Goal: Information Seeking & Learning: Learn about a topic

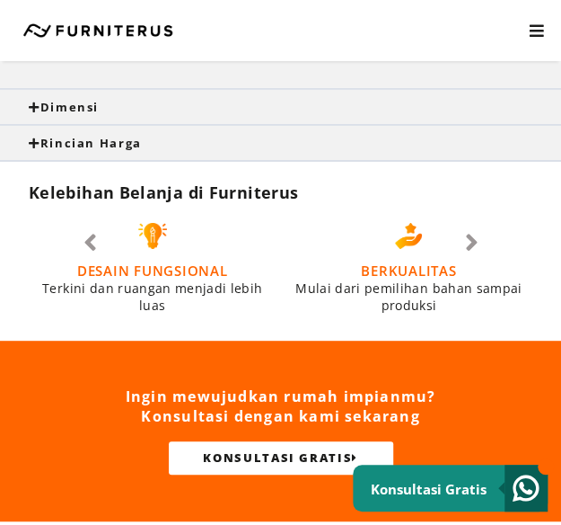
scroll to position [1437, 0]
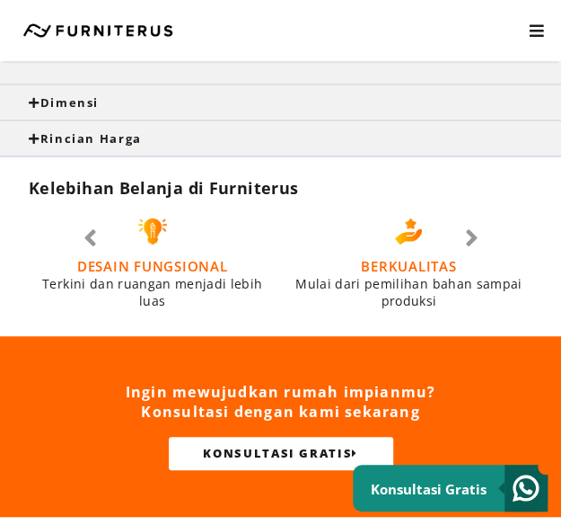
click at [390, 110] on div "Dimensi" at bounding box center [280, 102] width 561 height 34
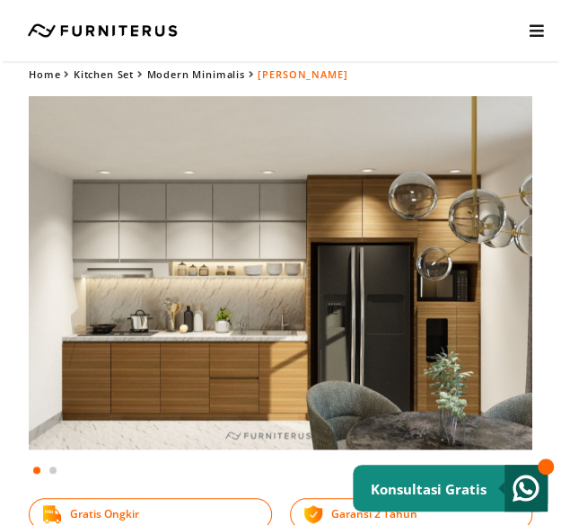
scroll to position [0, 0]
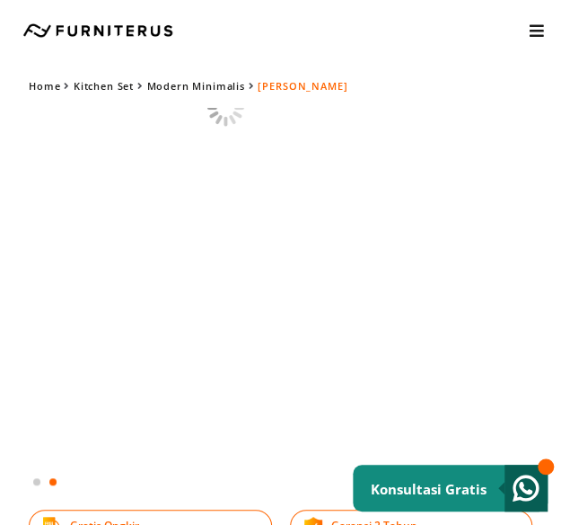
click at [0, 404] on html "Kitchen Set Lemari Custom Interior Set Portfolio KONSULTASI GRATIS Kitchen Set …" at bounding box center [280, 262] width 561 height 525
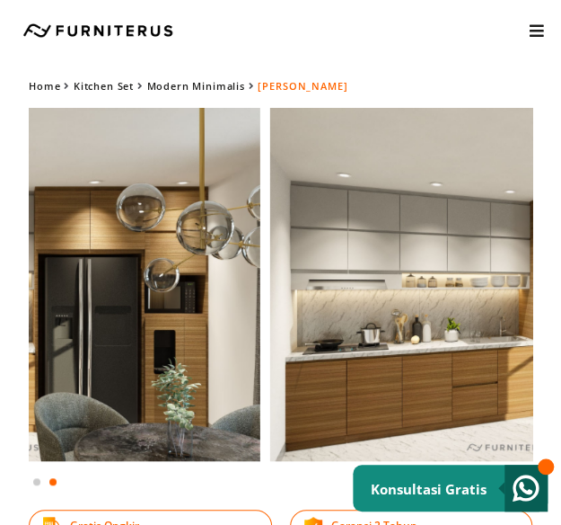
click at [519, 398] on img at bounding box center [522, 284] width 504 height 353
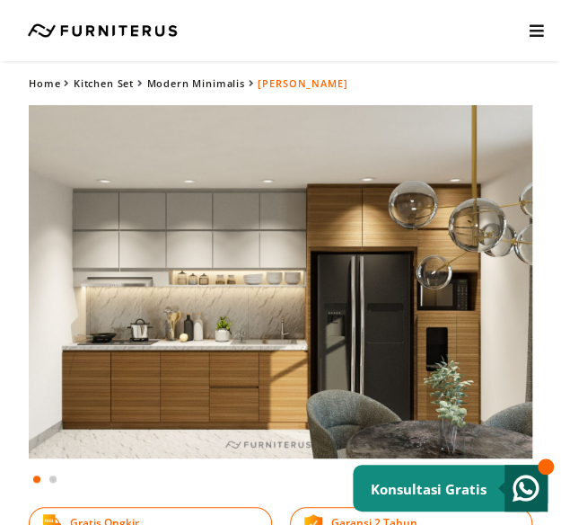
scroll to position [458, 0]
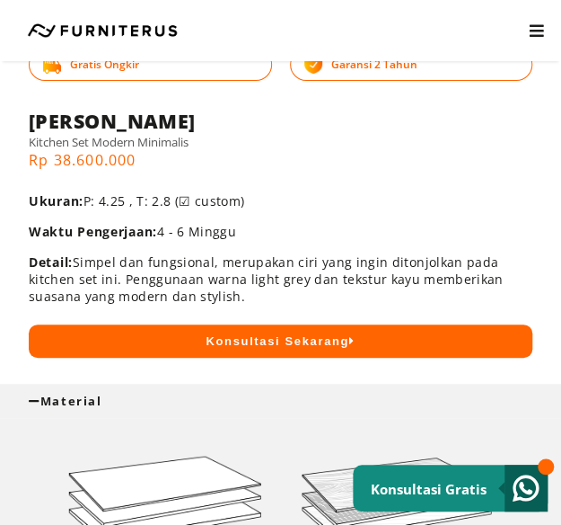
drag, startPoint x: 277, startPoint y: 208, endPoint x: 277, endPoint y: 308, distance: 99.7
click at [277, 308] on div "Gratis Ongkir Garansi 2 Tahun Meyer Kitchen Set Modern Minimalis Rp 38.600.000 …" at bounding box center [281, 233] width 504 height 250
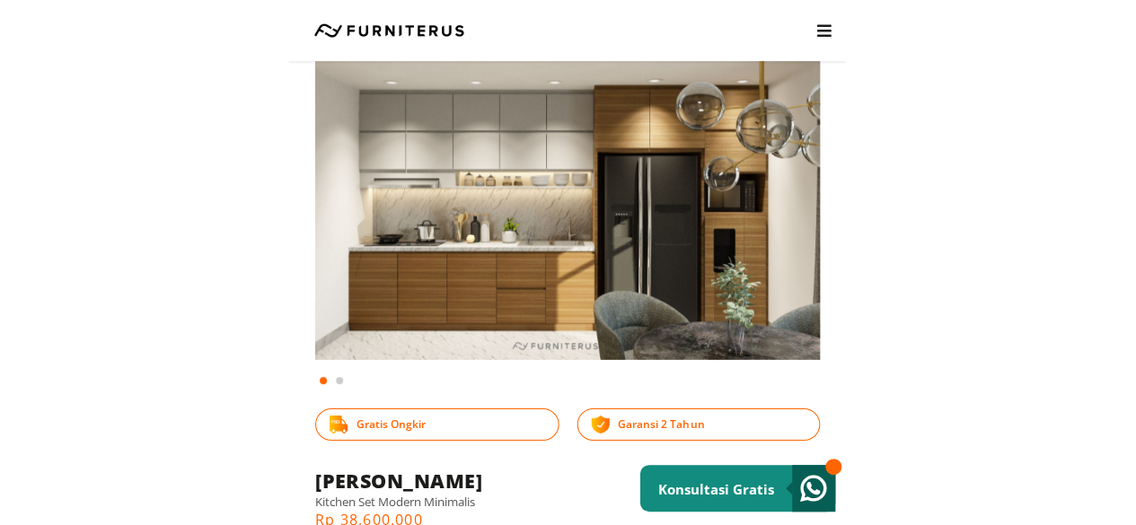
scroll to position [0, 0]
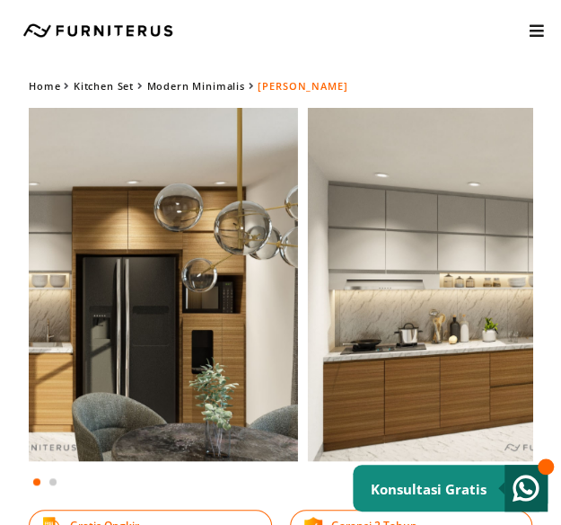
click at [50, 382] on img at bounding box center [46, 284] width 504 height 353
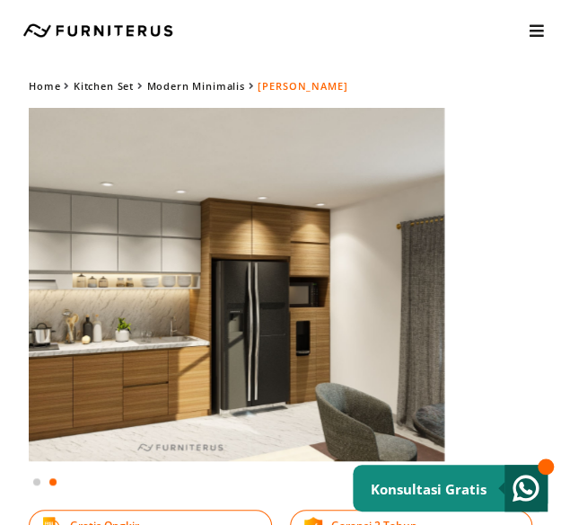
click at [561, 402] on html "Kitchen Set Lemari Custom Interior Set Portfolio KONSULTASI GRATIS Kitchen Set …" at bounding box center [280, 262] width 561 height 525
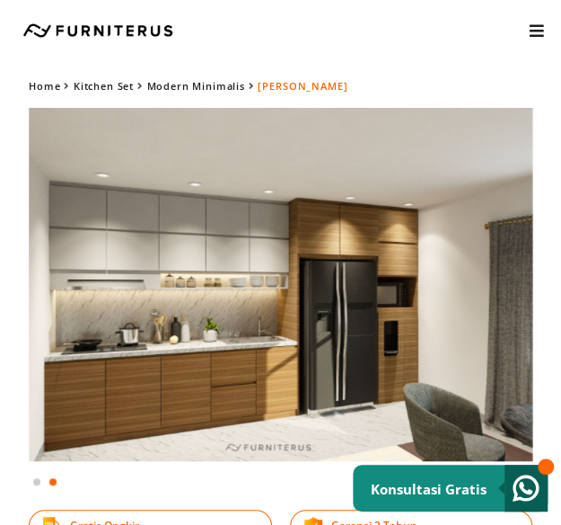
drag, startPoint x: 83, startPoint y: 419, endPoint x: 580, endPoint y: 417, distance: 497.6
click at [561, 417] on html "Kitchen Set Lemari Custom Interior Set Portfolio KONSULTASI GRATIS Kitchen Set …" at bounding box center [280, 262] width 561 height 525
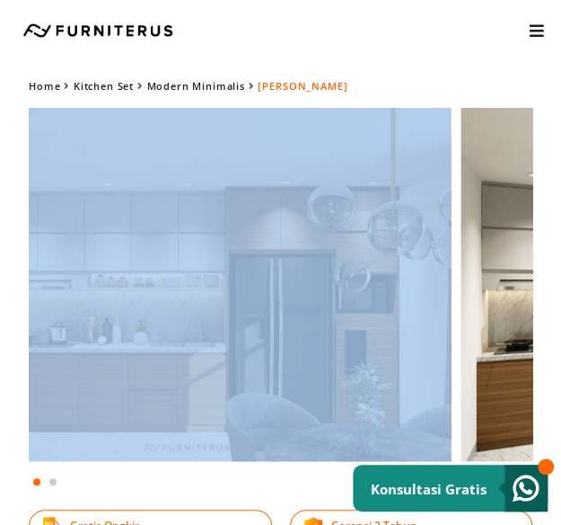
click at [561, 353] on html "Kitchen Set Lemari Custom Interior Set Portfolio KONSULTASI GRATIS Kitchen Set …" at bounding box center [280, 262] width 561 height 525
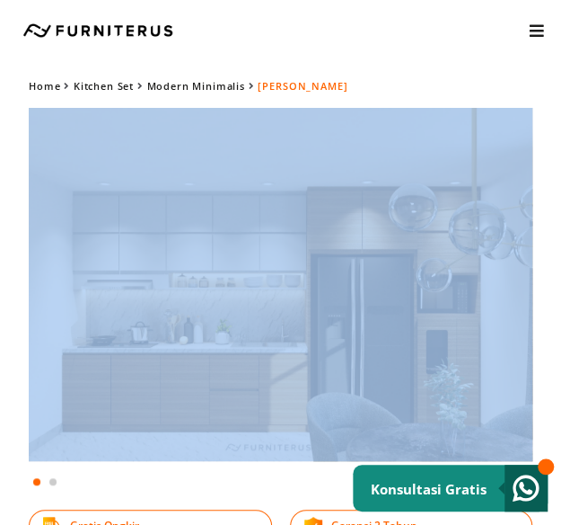
click at [172, 342] on img at bounding box center [281, 284] width 504 height 353
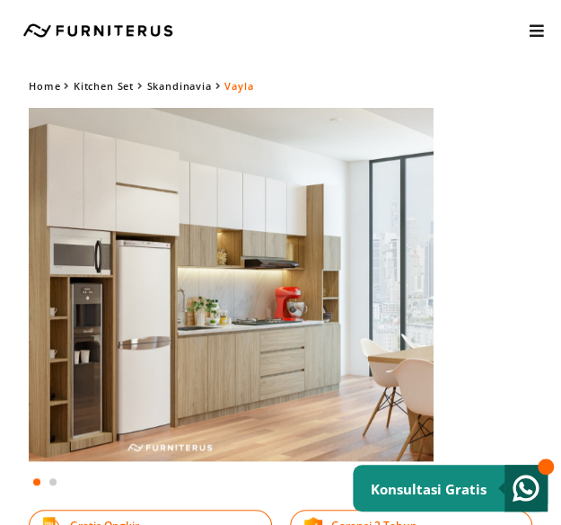
click at [88, 406] on img at bounding box center [182, 284] width 504 height 353
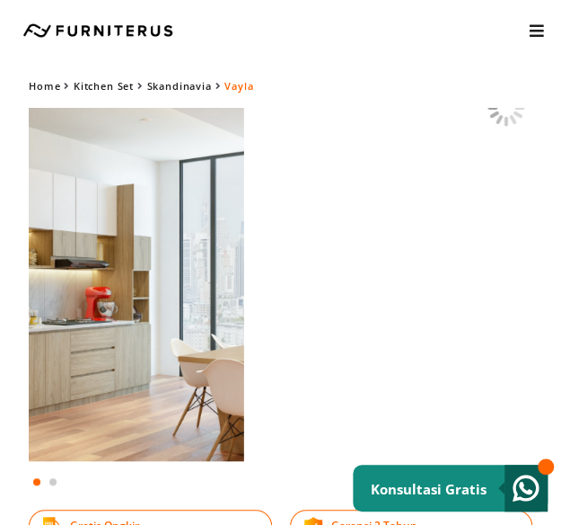
click at [0, 398] on html "Kitchen Set Lemari Custom Interior Set Portfolio KONSULTASI GRATIS Kitchen Set …" at bounding box center [280, 262] width 561 height 525
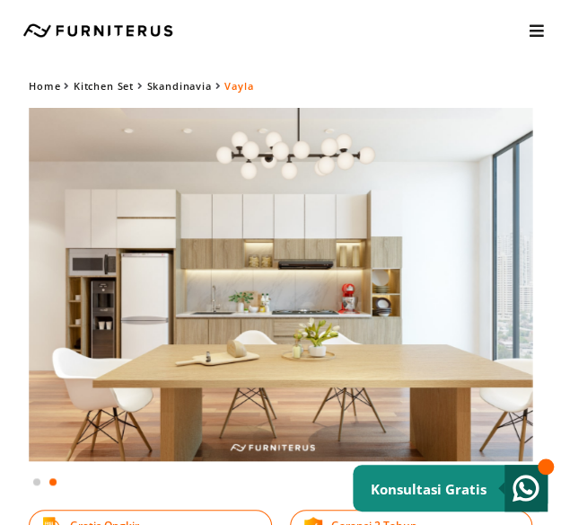
click at [514, 326] on img at bounding box center [281, 284] width 504 height 353
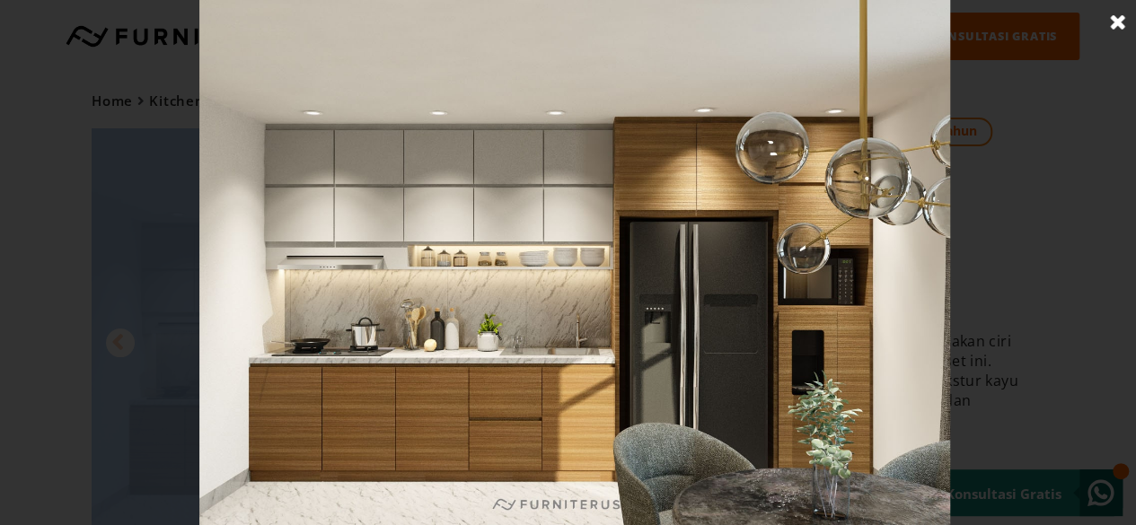
click at [561, 17] on link at bounding box center [1118, 22] width 45 height 45
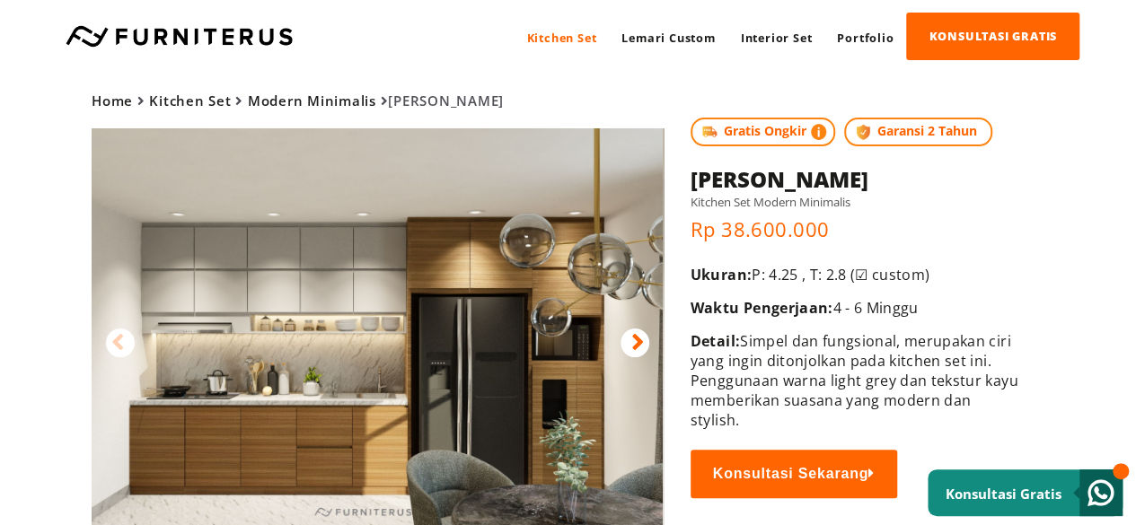
click at [561, 283] on p "Ukuran: P: 4.25 , T: 2.8 (☑ custom)" at bounding box center [857, 275] width 333 height 20
click at [561, 352] on div at bounding box center [635, 343] width 29 height 29
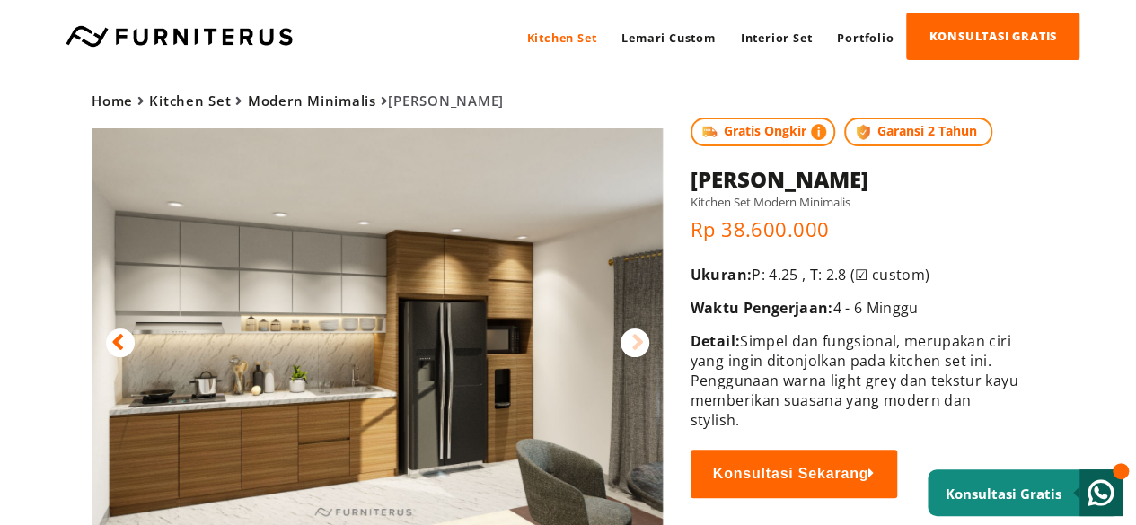
click at [124, 334] on div at bounding box center [120, 343] width 29 height 29
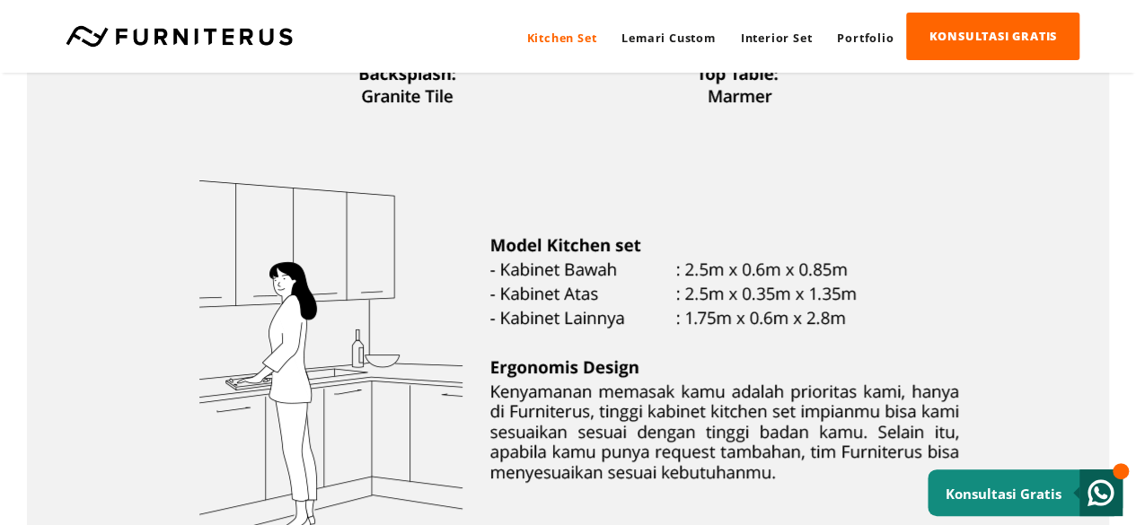
scroll to position [539, 0]
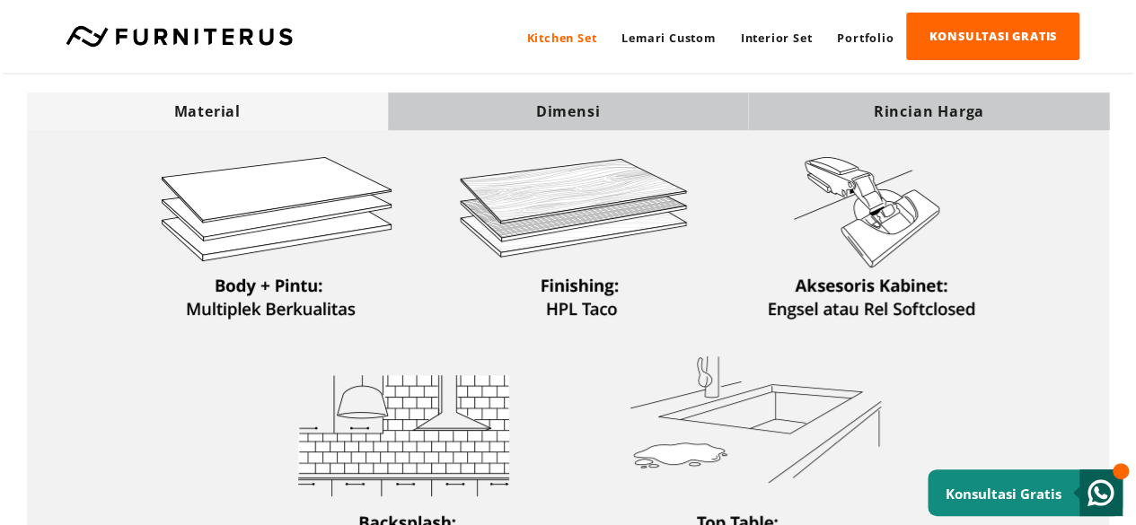
click at [561, 132] on div at bounding box center [568, 352] width 1082 height 459
click at [561, 110] on div "Dimensi" at bounding box center [568, 112] width 361 height 20
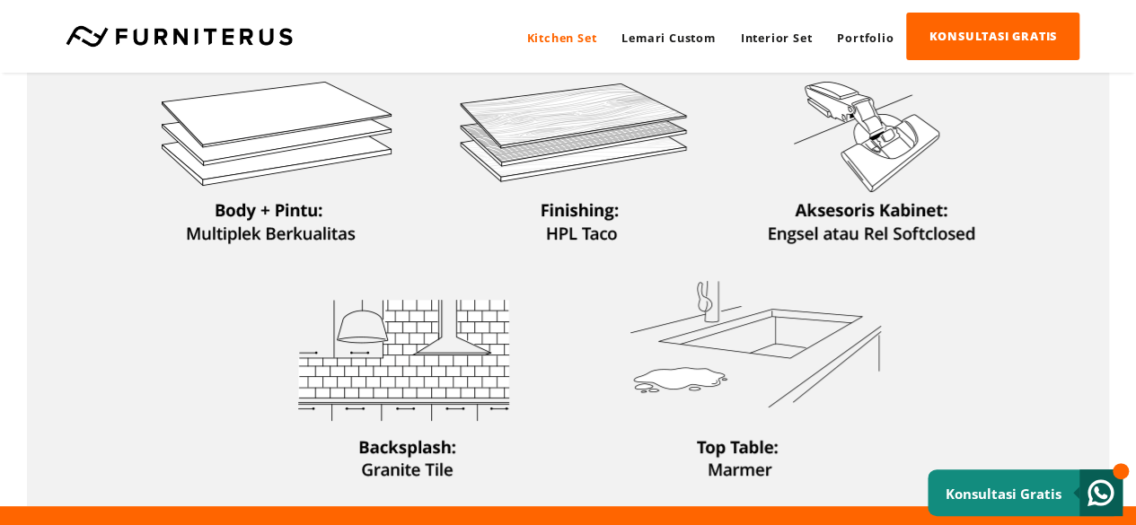
scroll to position [359, 0]
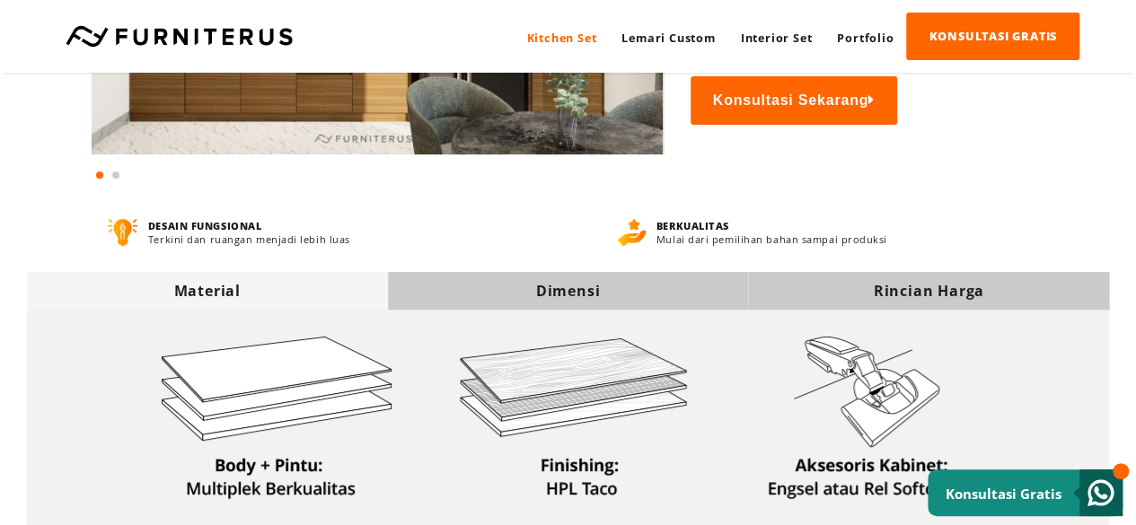
click at [561, 279] on div "Dimensi" at bounding box center [568, 291] width 361 height 38
click at [561, 291] on div "Dimensi" at bounding box center [568, 291] width 361 height 20
click at [561, 296] on div "Dimensi" at bounding box center [568, 291] width 361 height 20
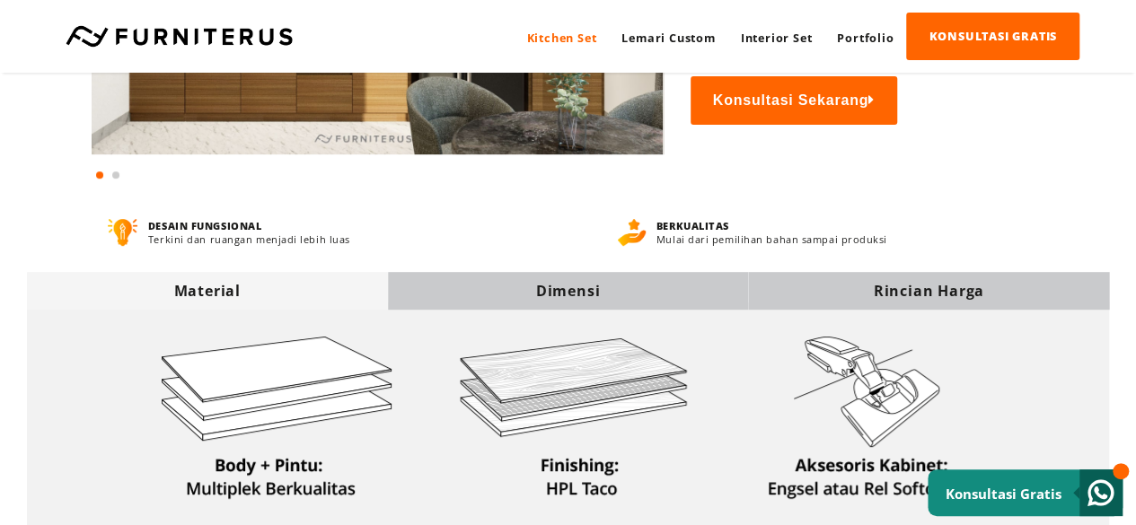
click at [561, 296] on div "Dimensi" at bounding box center [568, 291] width 361 height 20
click at [534, 297] on div "Dimensi" at bounding box center [568, 291] width 361 height 20
click at [384, 279] on div "Material" at bounding box center [207, 291] width 361 height 38
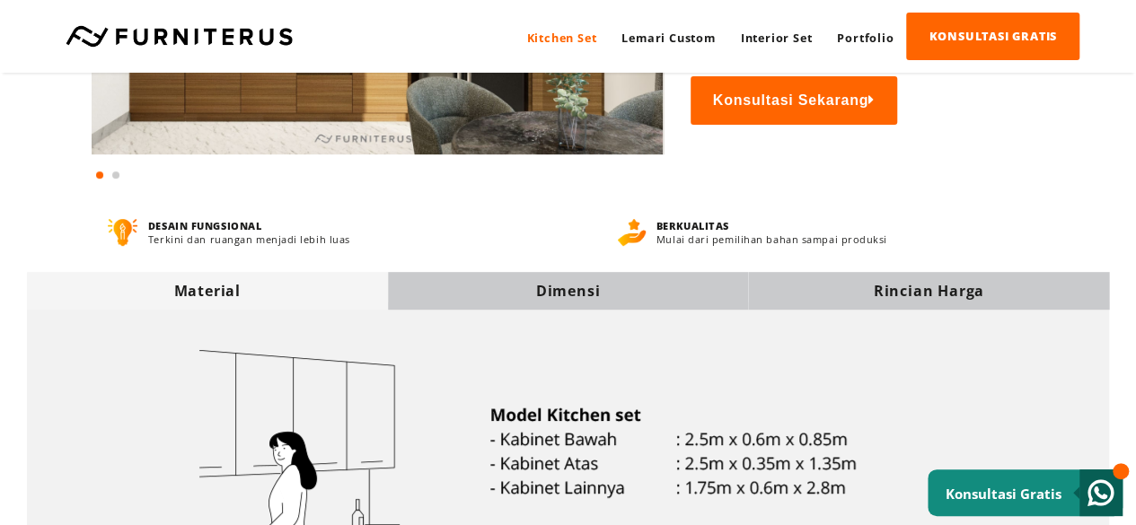
click at [350, 290] on div "Material" at bounding box center [207, 291] width 361 height 20
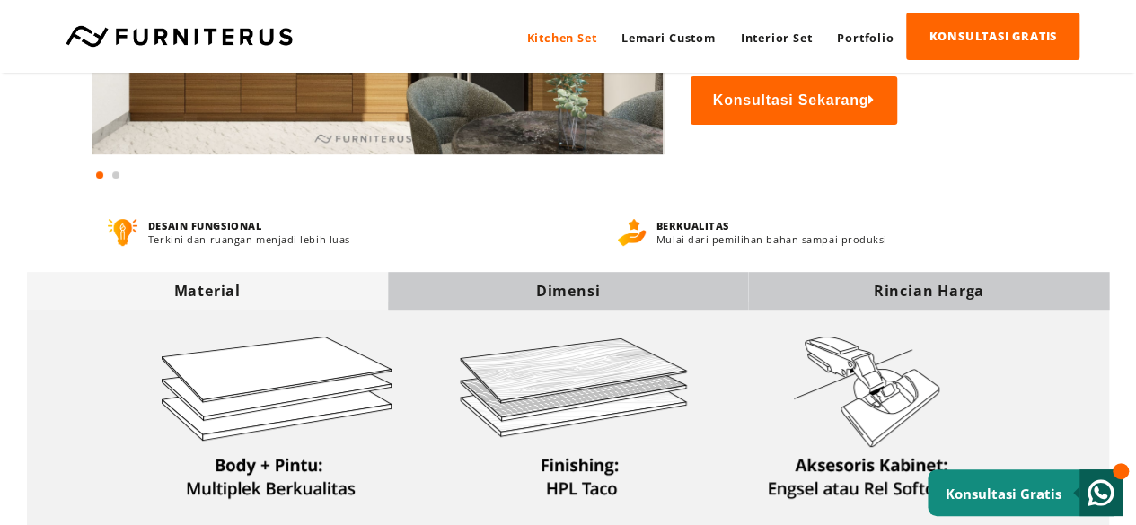
click at [469, 296] on div "Dimensi" at bounding box center [568, 291] width 361 height 20
click at [348, 295] on div "Material" at bounding box center [207, 291] width 361 height 20
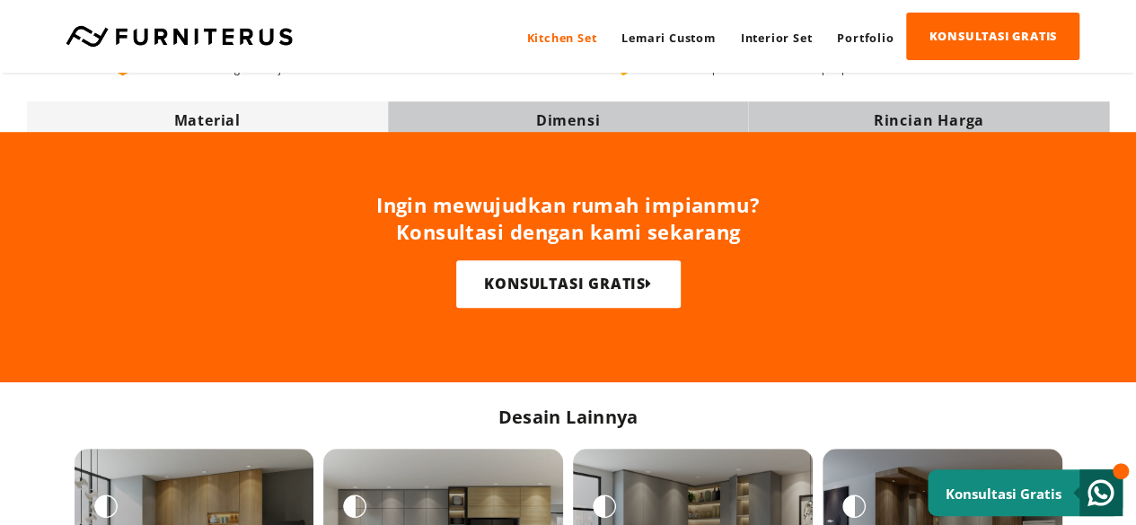
scroll to position [539, 0]
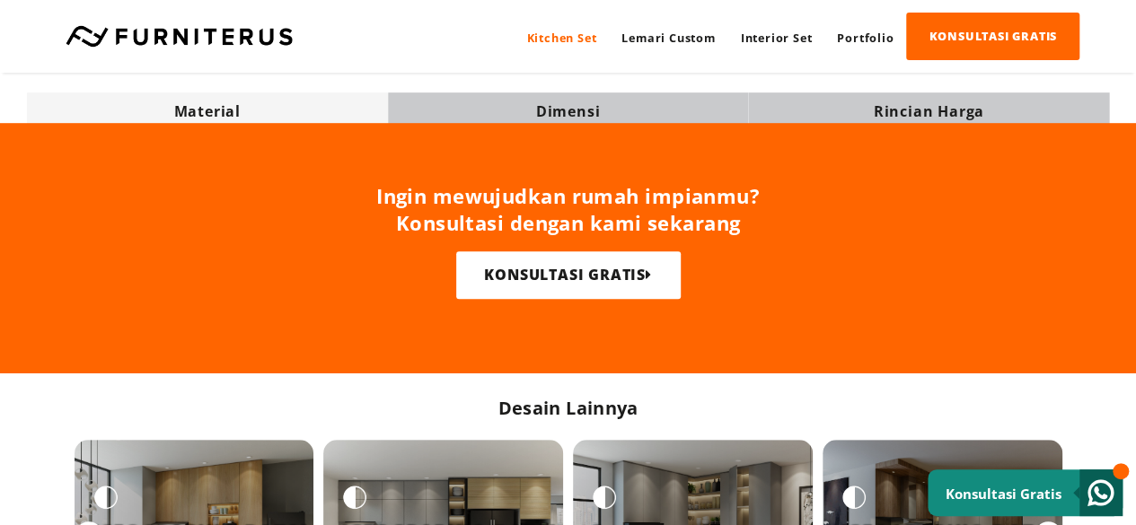
click at [561, 114] on div "Dimensi" at bounding box center [568, 112] width 361 height 20
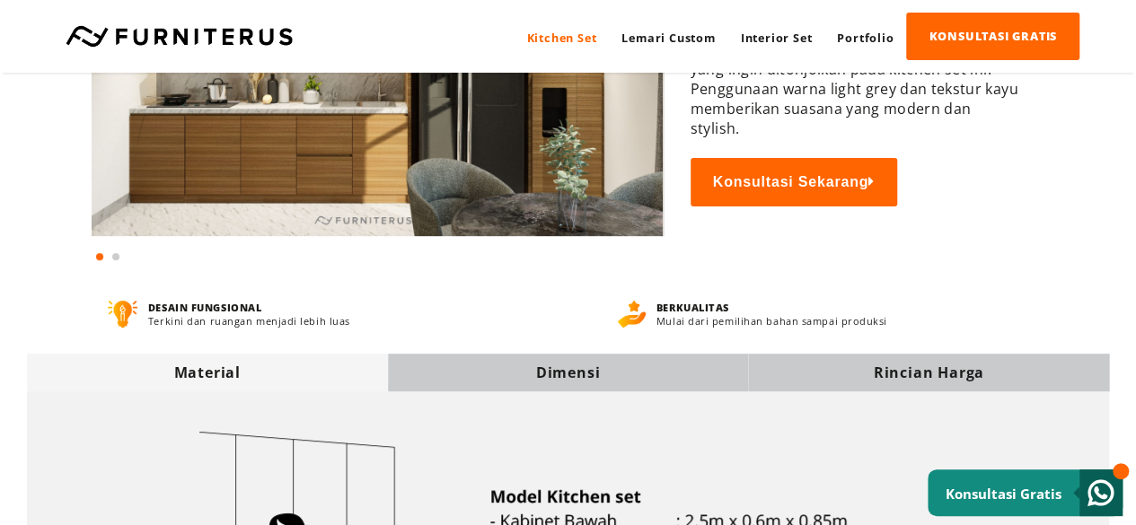
scroll to position [90, 0]
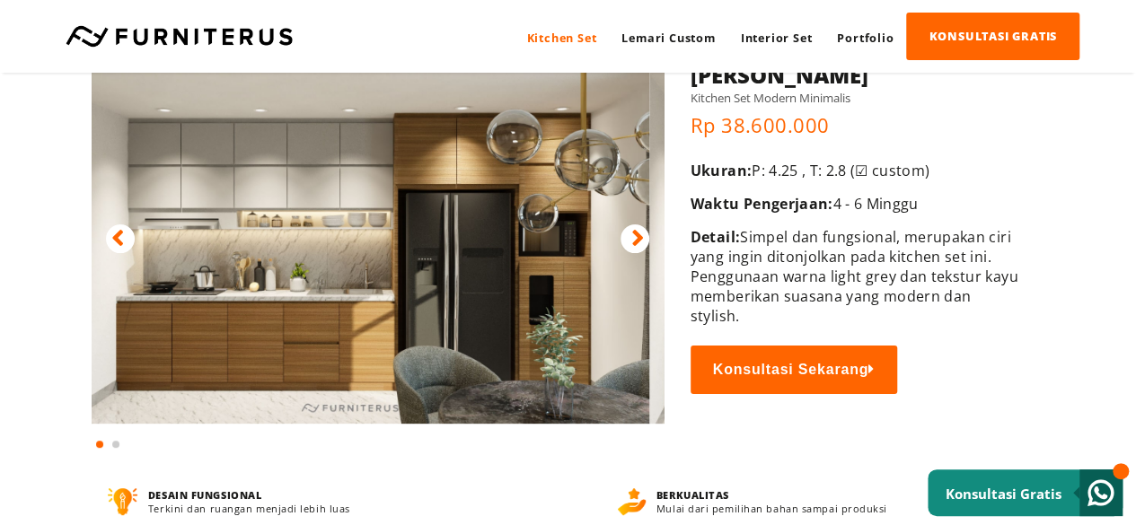
click at [447, 236] on img at bounding box center [363, 224] width 571 height 400
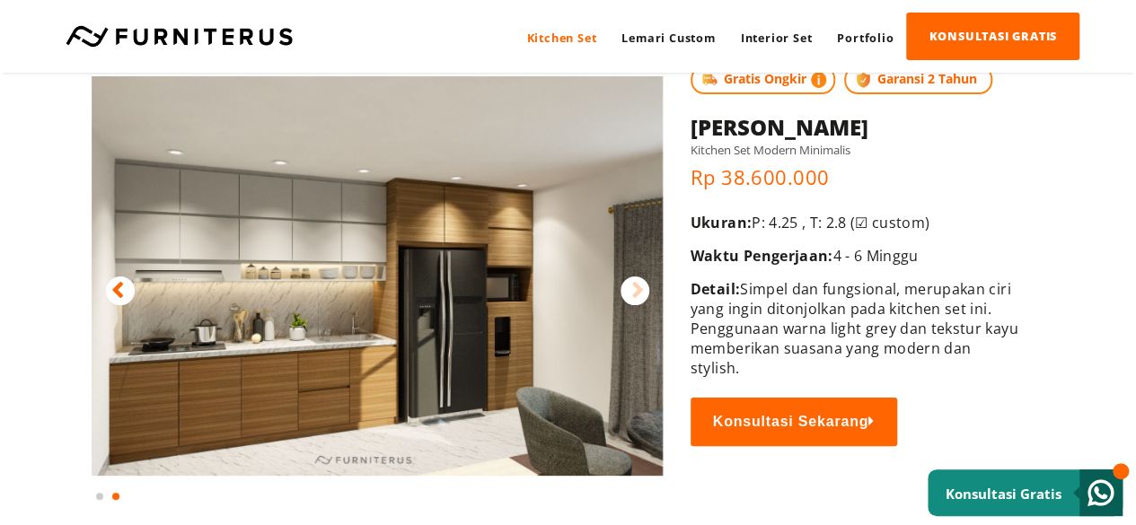
scroll to position [0, 0]
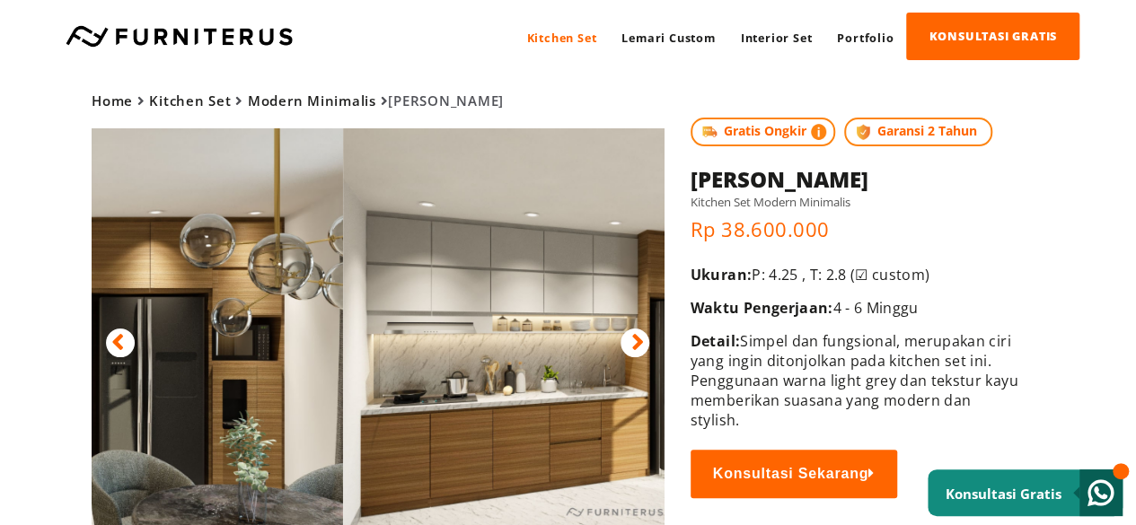
click at [561, 290] on div "Home Kitchen Set Modern Minimalis Meyer Gratis Ongkir Garansi 2 Tahun Home" at bounding box center [568, 315] width 1136 height 484
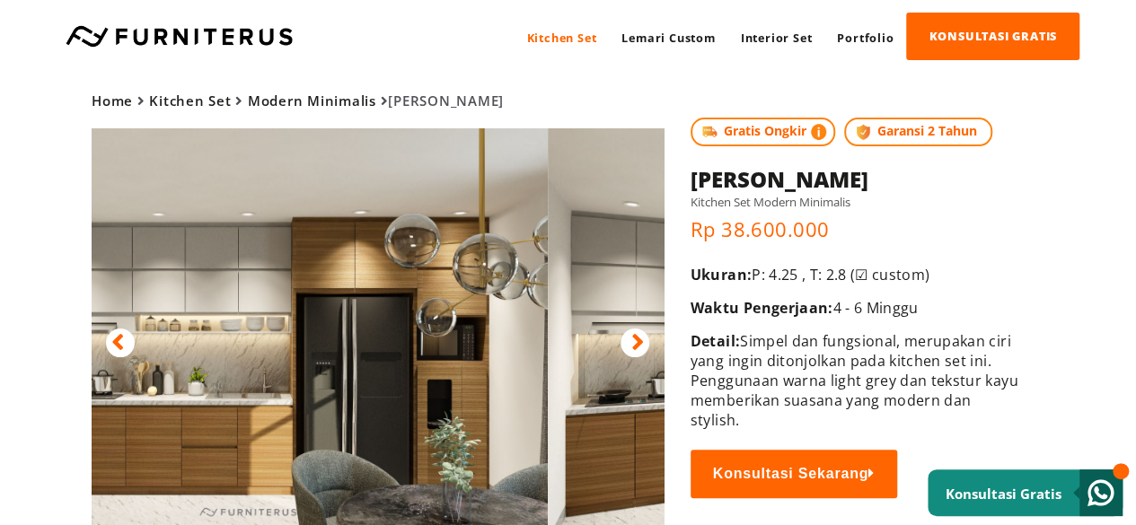
click at [219, 327] on img at bounding box center [262, 328] width 571 height 400
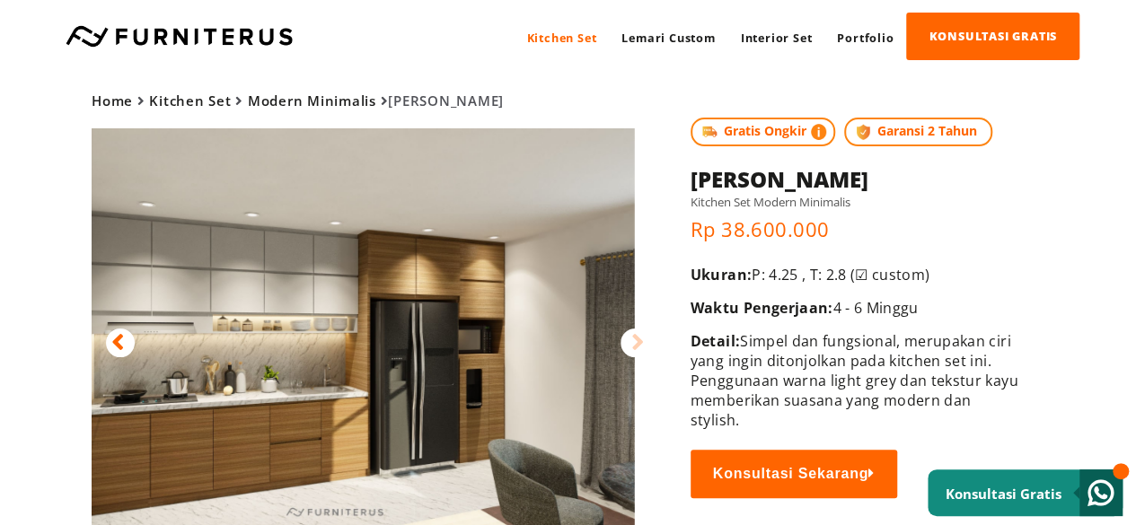
click at [219, 216] on img at bounding box center [349, 328] width 571 height 400
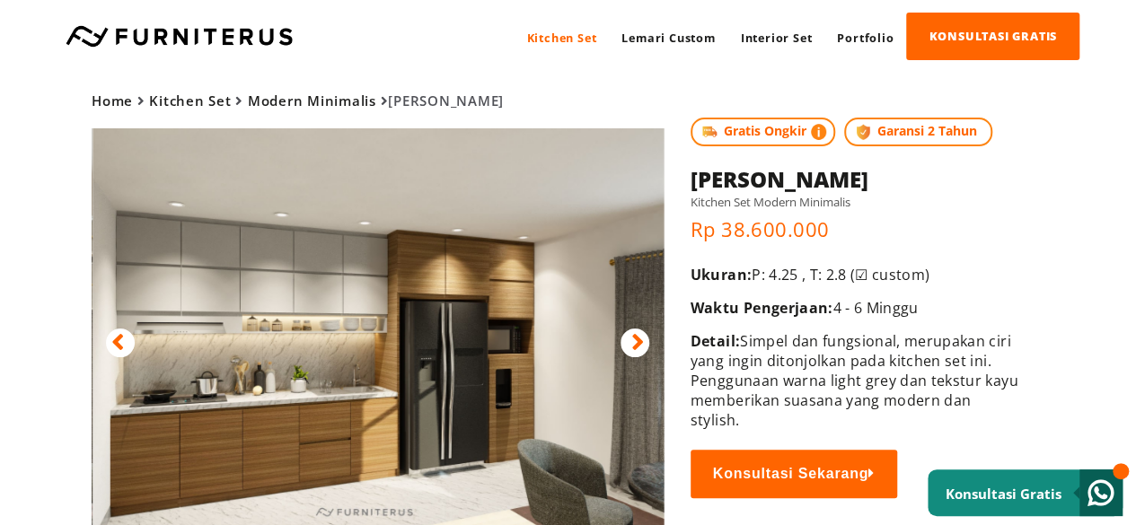
click at [561, 450] on div "Home Kitchen Set Modern Minimalis Meyer Gratis Ongkir Garansi 2 Tahun Home" at bounding box center [568, 315] width 1136 height 484
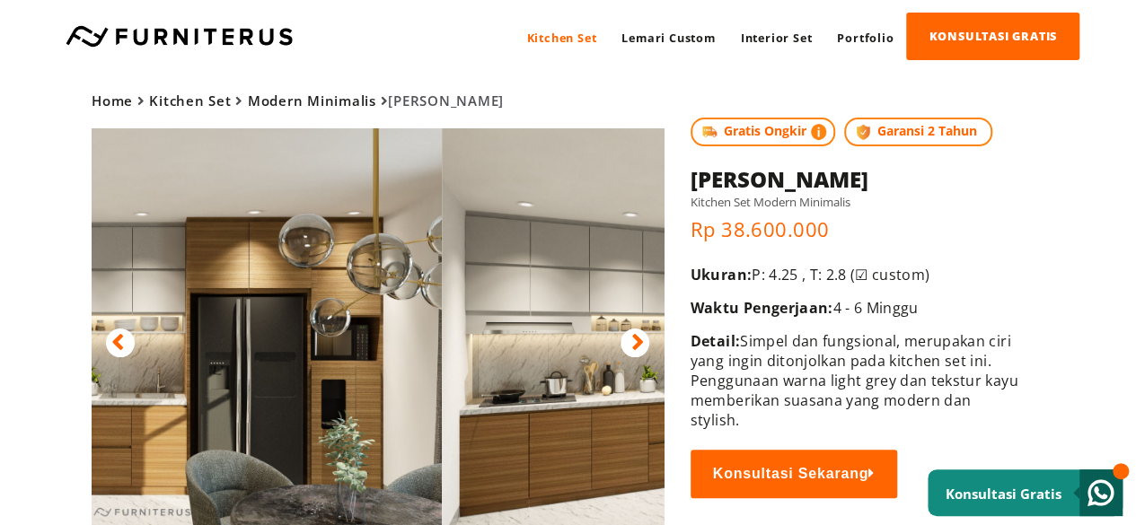
click at [220, 369] on img at bounding box center [156, 328] width 571 height 400
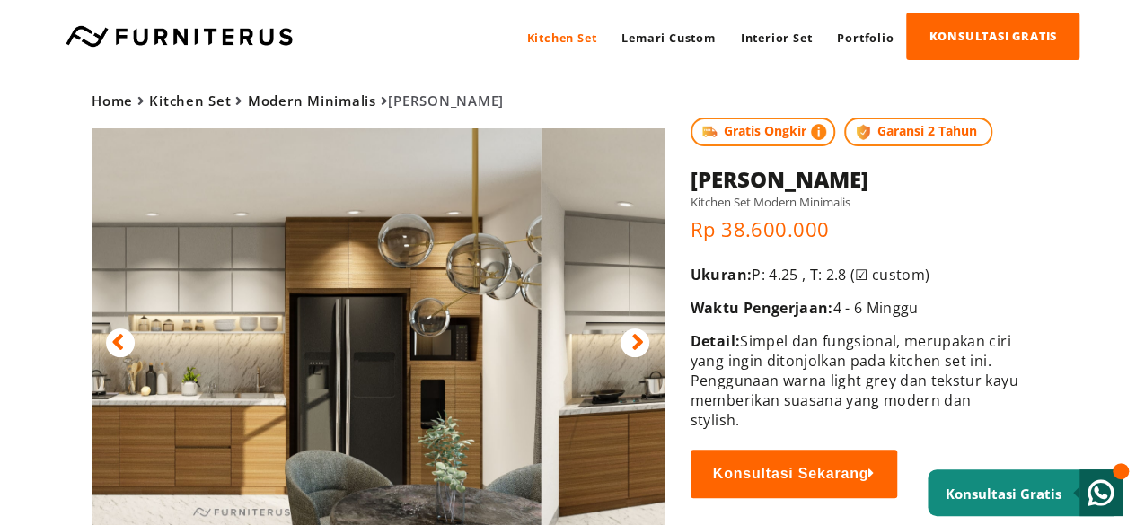
click at [561, 437] on div "Home Kitchen Set Modern Minimalis Meyer Gratis Ongkir Garansi 2 Tahun Home" at bounding box center [568, 315] width 1136 height 484
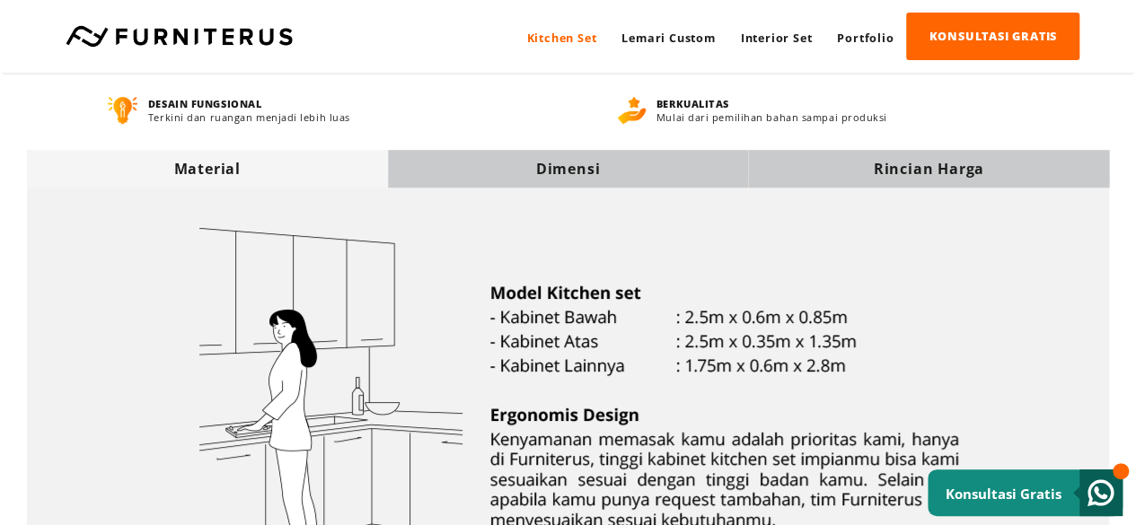
scroll to position [449, 0]
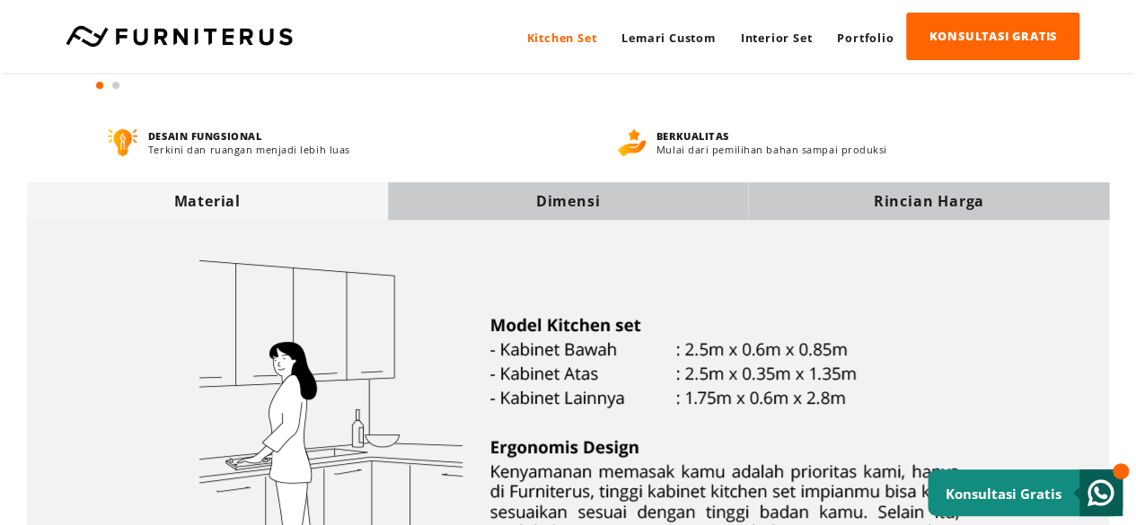
click at [561, 217] on div "Dimensi" at bounding box center [568, 201] width 361 height 38
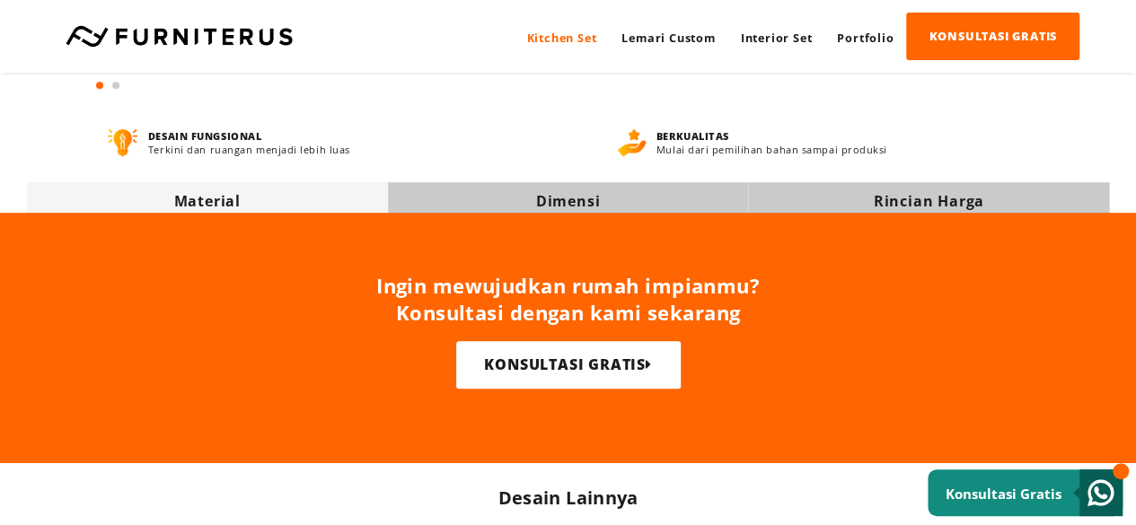
click at [561, 200] on div "Dimensi" at bounding box center [568, 201] width 361 height 20
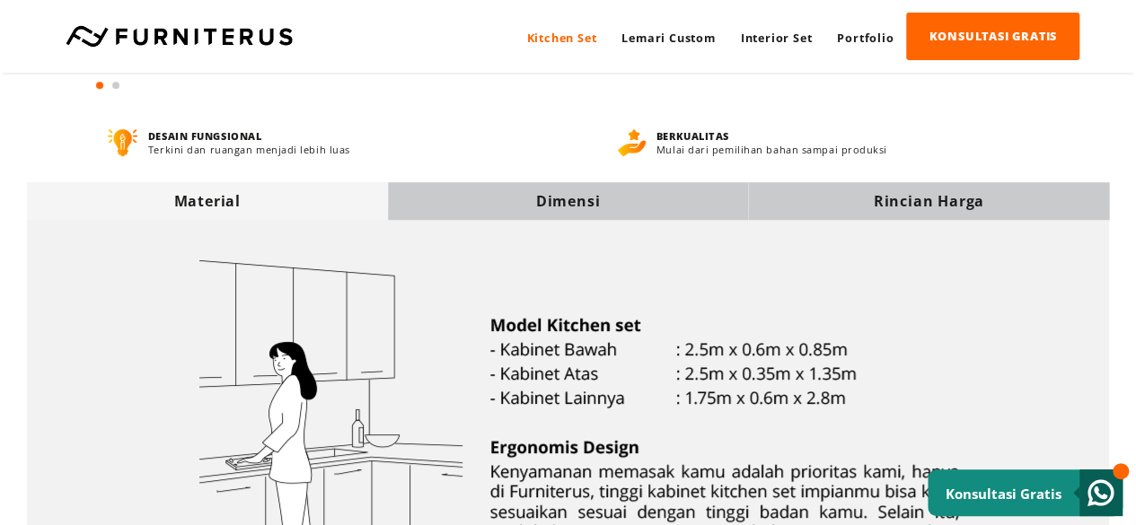
click at [561, 200] on div "Dimensi" at bounding box center [568, 201] width 361 height 20
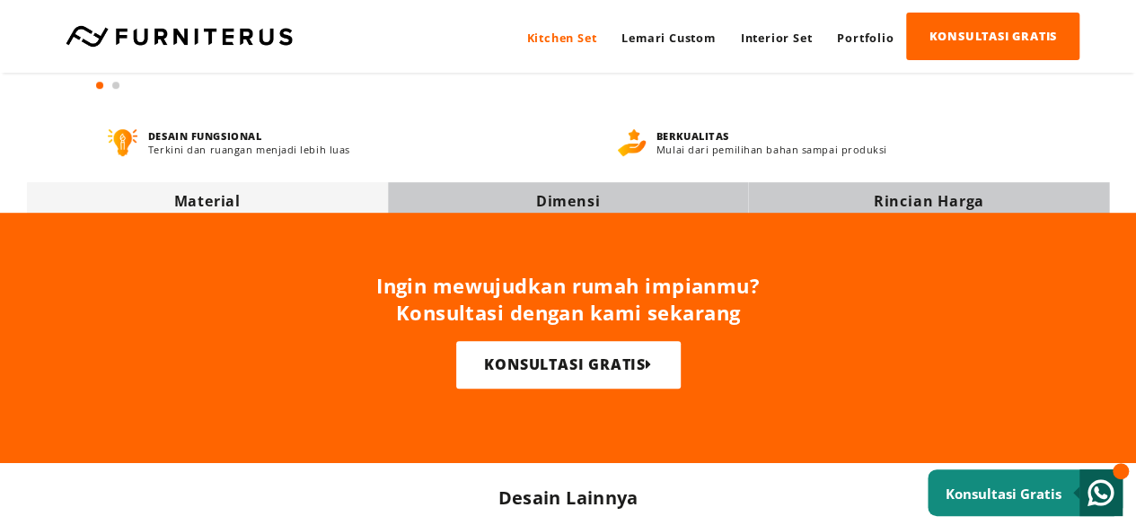
click at [561, 197] on div "Rincian Harga" at bounding box center [928, 201] width 361 height 20
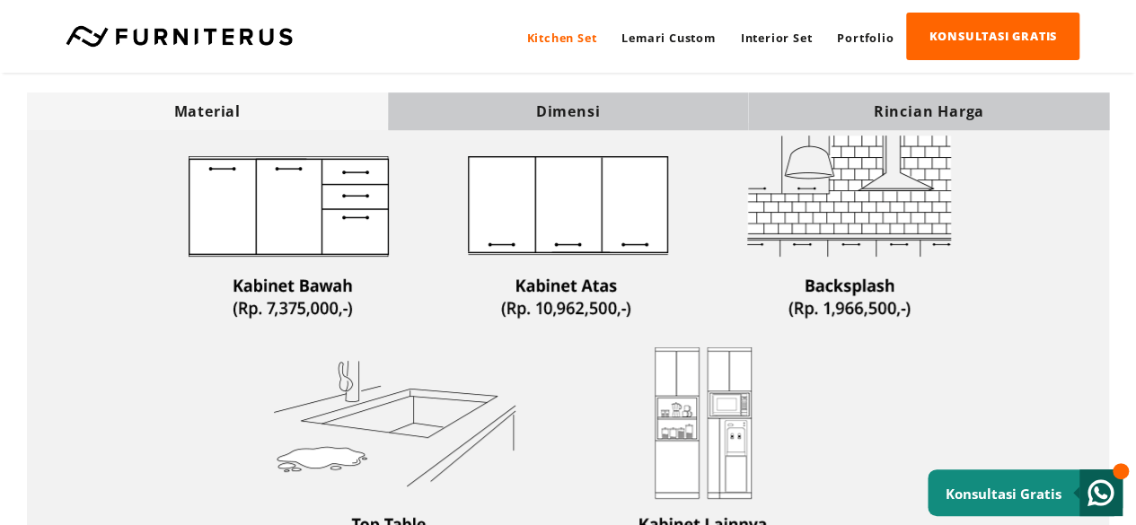
scroll to position [359, 0]
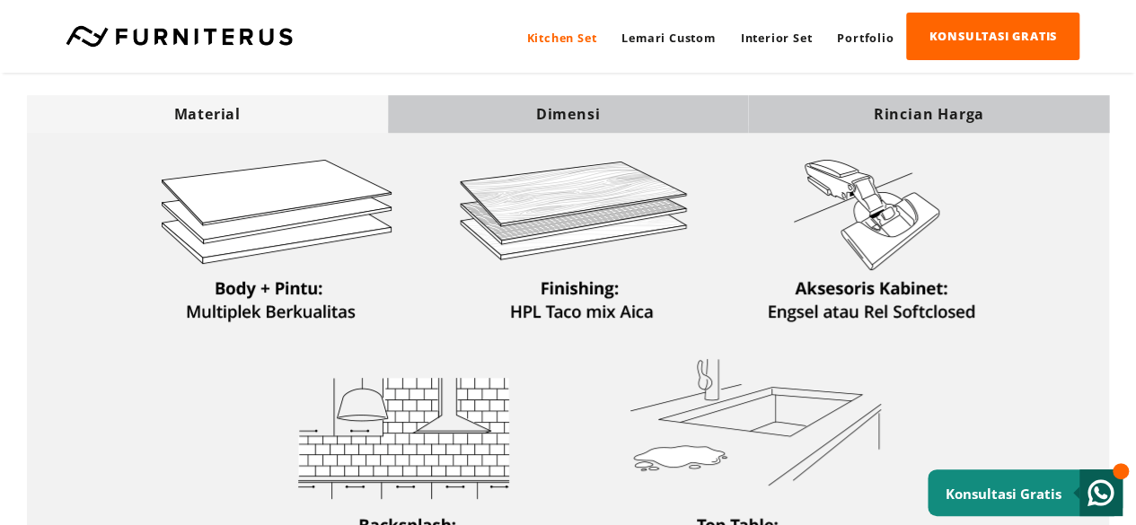
scroll to position [449, 0]
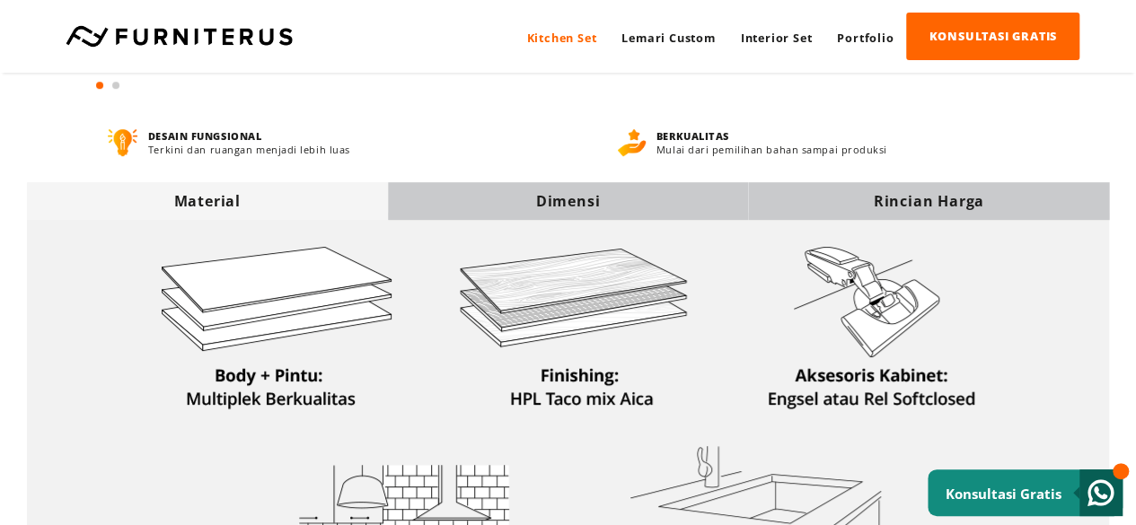
click at [935, 213] on div "Rincian Harga" at bounding box center [928, 201] width 361 height 38
click at [536, 151] on div "DESAIN FUNGSIONAL Terkini dan ruangan menjadi lebih luas" at bounding box center [346, 142] width 477 height 27
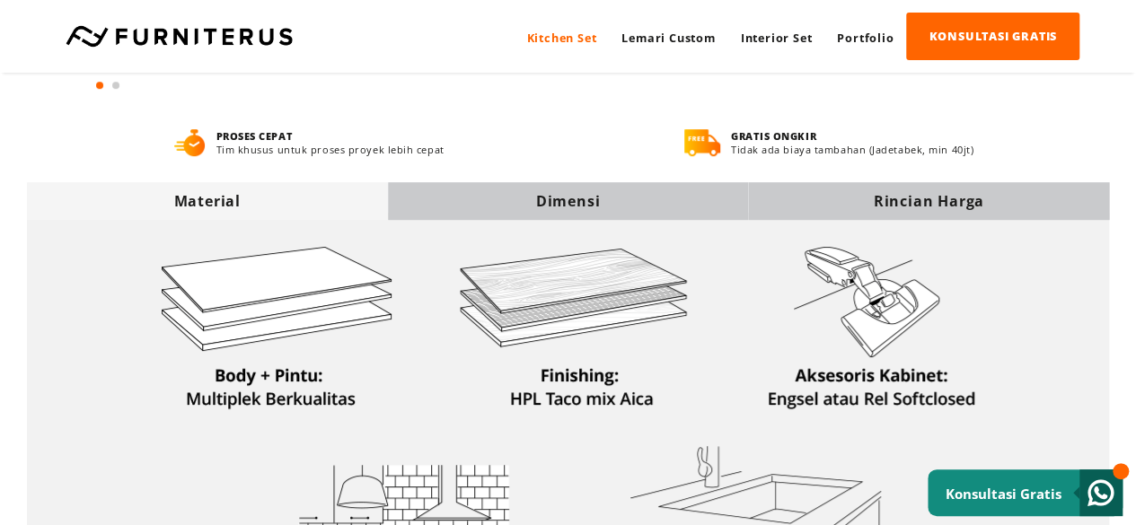
click at [546, 188] on div "Dimensi" at bounding box center [568, 201] width 361 height 38
drag, startPoint x: 592, startPoint y: 195, endPoint x: 413, endPoint y: 175, distance: 179.8
click at [573, 195] on div "Dimensi" at bounding box center [568, 201] width 361 height 20
click at [269, 199] on div "Material" at bounding box center [207, 201] width 361 height 20
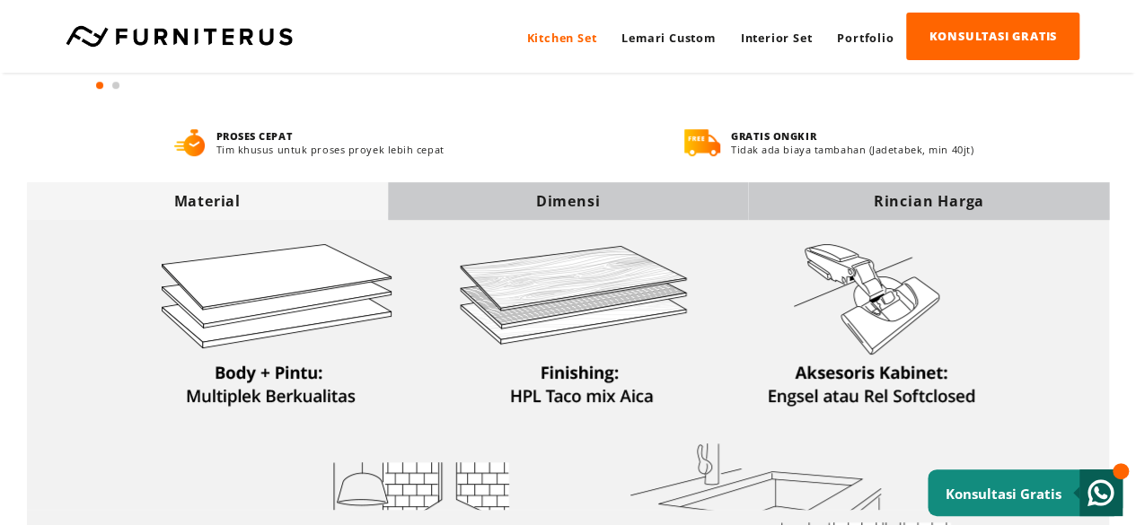
click at [269, 199] on div "Material" at bounding box center [207, 201] width 361 height 20
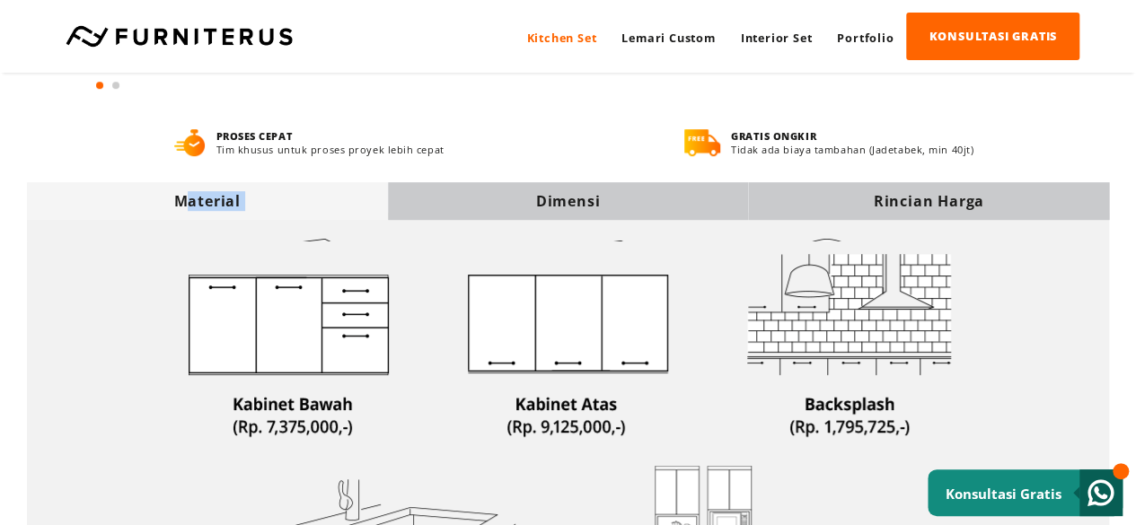
click at [269, 199] on div "Material" at bounding box center [207, 201] width 361 height 20
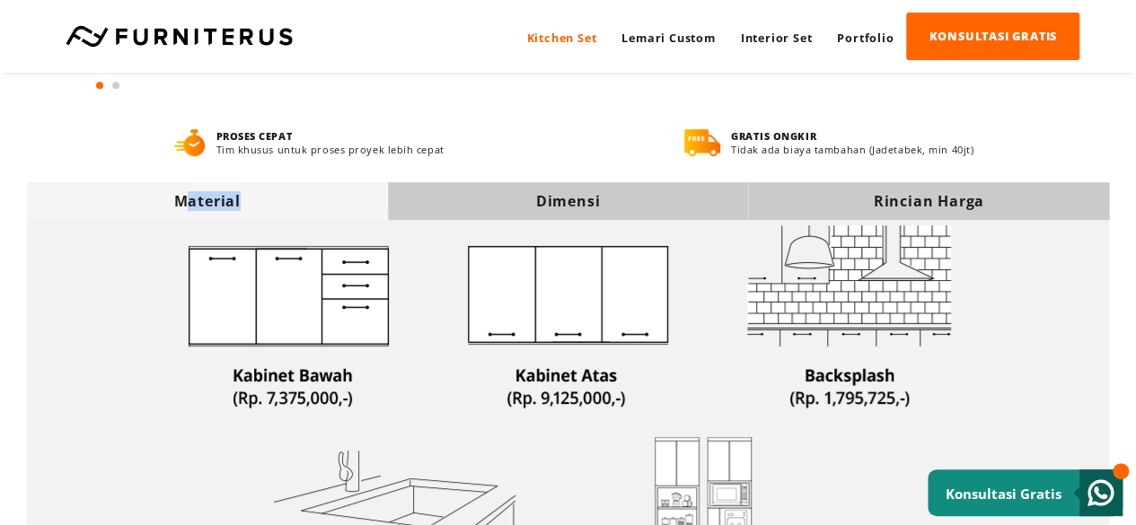
click at [323, 199] on div "Material" at bounding box center [207, 201] width 361 height 20
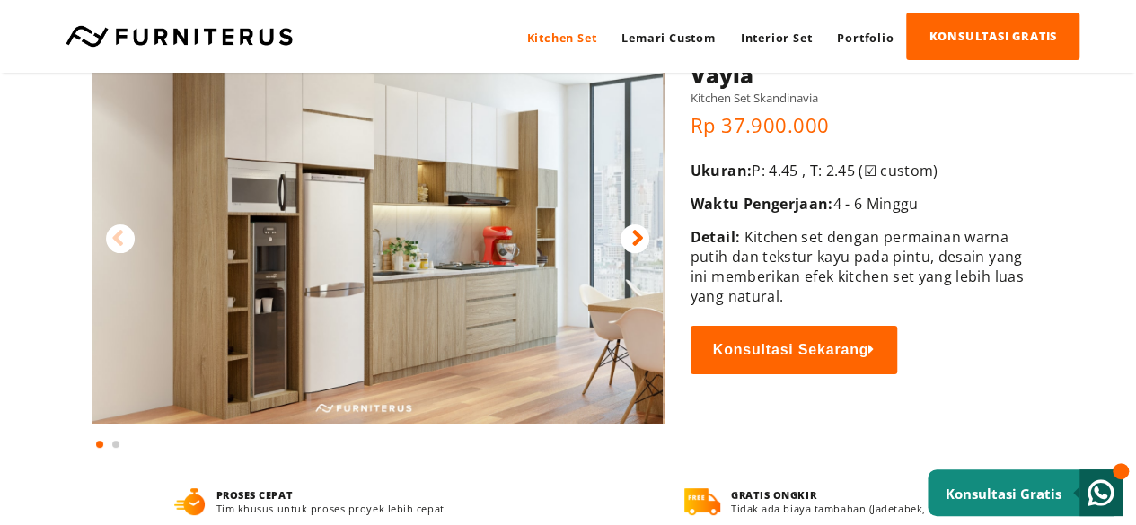
scroll to position [0, 0]
